Goal: Task Accomplishment & Management: Complete application form

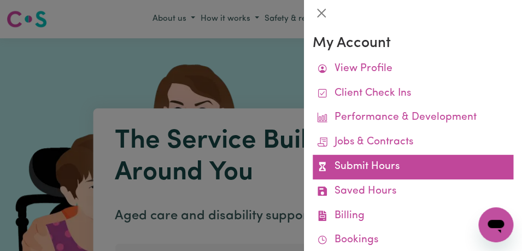
click at [409, 156] on link "Submit Hours" at bounding box center [413, 167] width 201 height 25
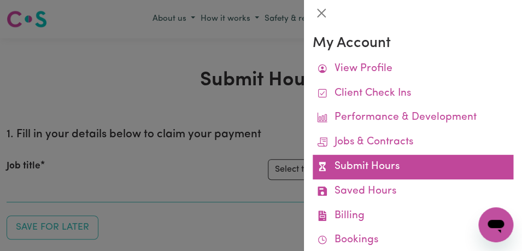
click at [408, 160] on link "Submit Hours" at bounding box center [413, 167] width 201 height 25
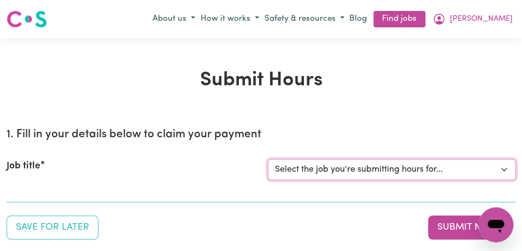
select select "11855"
click option "[[PERSON_NAME]] Support Worker Needed For Personal Care In the Morning- [PERSON…" at bounding box center [0, 0] width 0 height 0
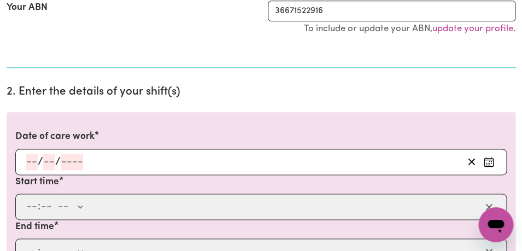
scroll to position [253, 0]
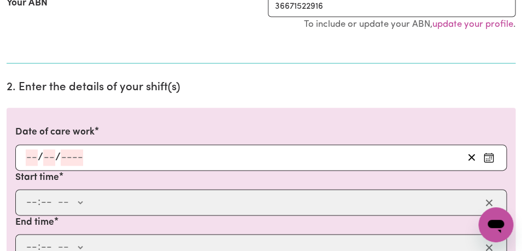
click at [493, 156] on rect "Enter the date of care work" at bounding box center [489, 158] width 9 height 8
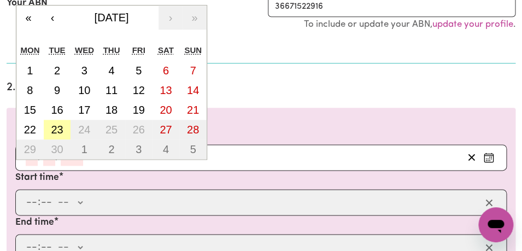
click at [57, 130] on abbr "23" at bounding box center [57, 130] width 12 height 12
type input "[DATE]"
type input "23"
type input "9"
type input "2025"
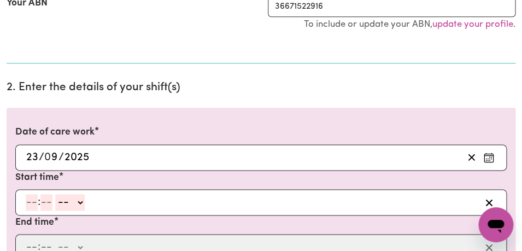
click at [32, 207] on input "number" at bounding box center [32, 202] width 12 height 16
type input "8"
type input "00"
select select "am"
click option "AM" at bounding box center [0, 0] width 0 height 0
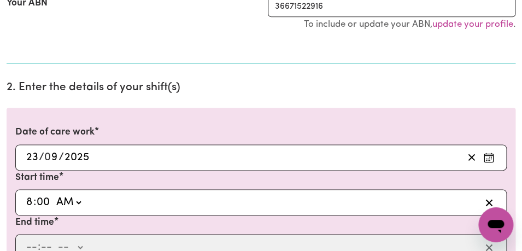
type input "08:00"
type input "0"
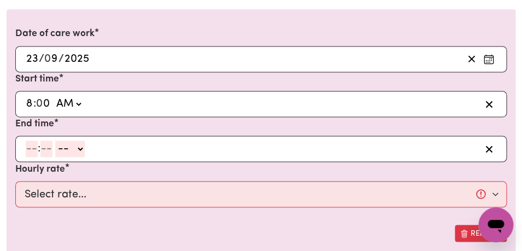
scroll to position [352, 0]
click at [31, 151] on input "number" at bounding box center [32, 148] width 12 height 16
type input "9"
type input "00"
select select "am"
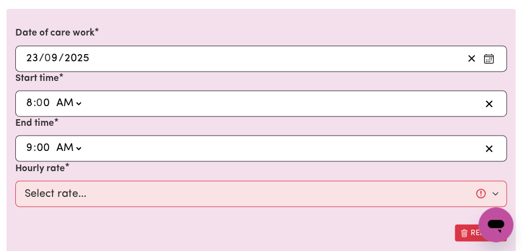
click option "AM" at bounding box center [0, 0] width 0 height 0
type input "09:00"
type input "0"
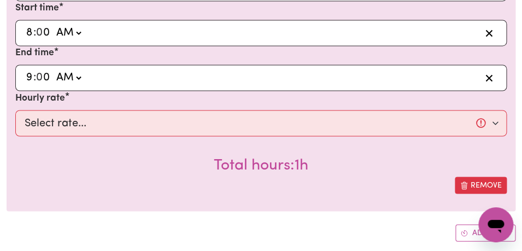
scroll to position [436, 0]
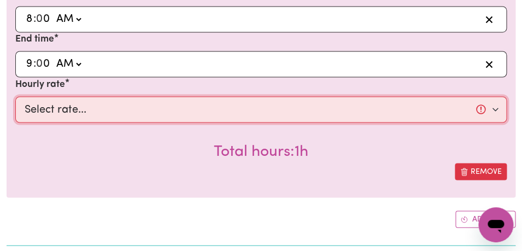
select select "44-Weekday"
click option "$44.00 (Weekday)" at bounding box center [0, 0] width 0 height 0
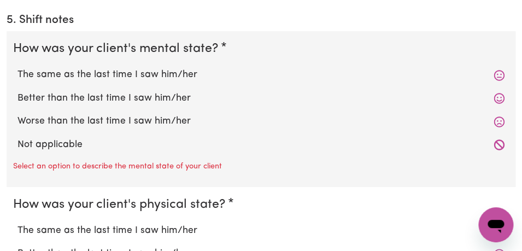
scroll to position [972, 0]
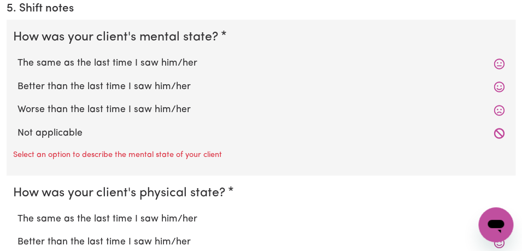
click at [218, 63] on label "The same as the last time I saw him/her" at bounding box center [261, 63] width 487 height 14
click at [18, 56] on input "The same as the last time I saw him/her" at bounding box center [17, 56] width 1 height 1
radio input "true"
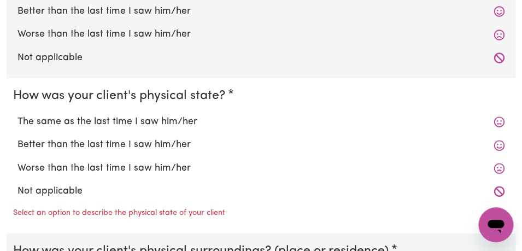
scroll to position [1050, 0]
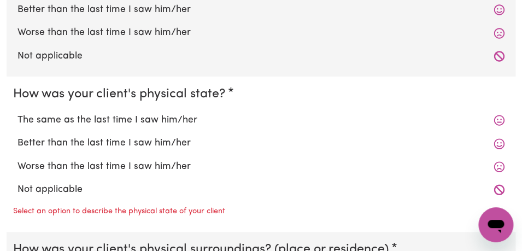
click at [199, 116] on label "The same as the last time I saw him/her" at bounding box center [261, 120] width 487 height 14
click at [18, 113] on input "The same as the last time I saw him/her" at bounding box center [17, 113] width 1 height 1
radio input "true"
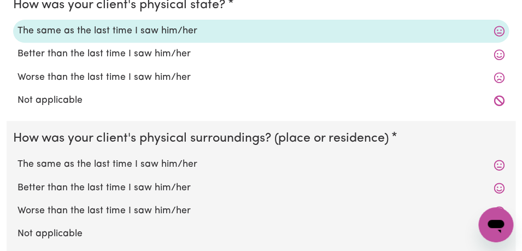
scroll to position [1157, 0]
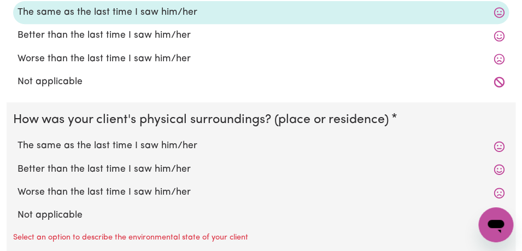
click at [179, 150] on label "The same as the last time I saw him/her" at bounding box center [261, 146] width 487 height 14
click at [18, 139] on input "The same as the last time I saw him/her" at bounding box center [17, 138] width 1 height 1
radio input "true"
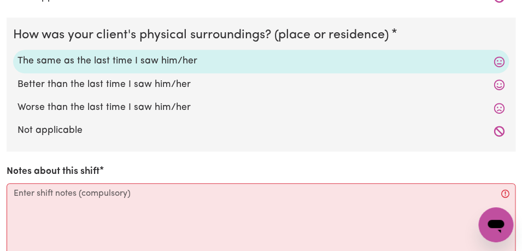
scroll to position [1252, 0]
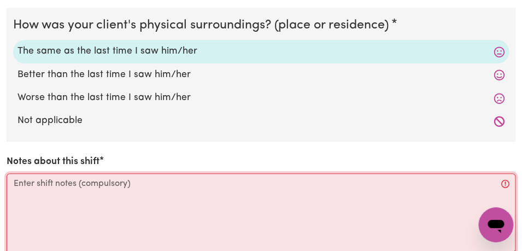
click at [149, 190] on textarea "Notes about this shift" at bounding box center [261, 214] width 509 height 82
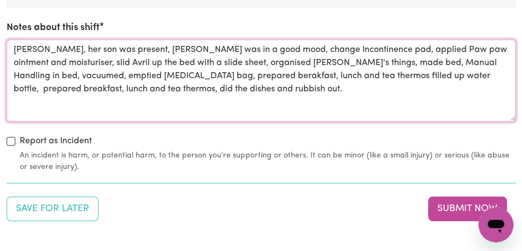
scroll to position [1390, 0]
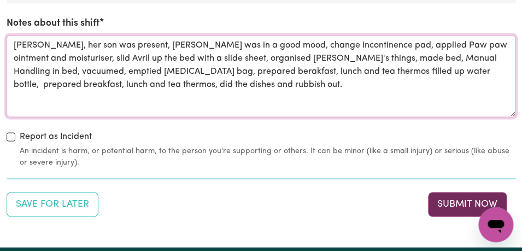
type textarea "[PERSON_NAME], her son was present, [PERSON_NAME] was in a good mood, change In…"
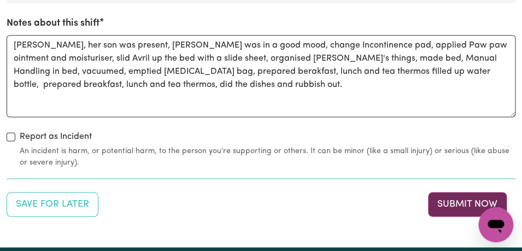
click at [458, 205] on button "Submit Now" at bounding box center [467, 204] width 79 height 24
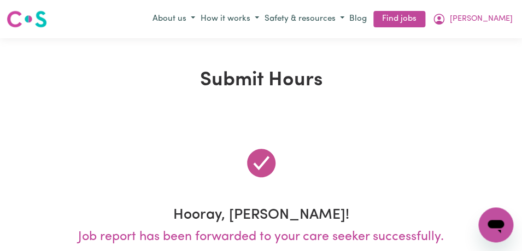
scroll to position [0, 0]
